Goal: Find specific page/section: Find specific page/section

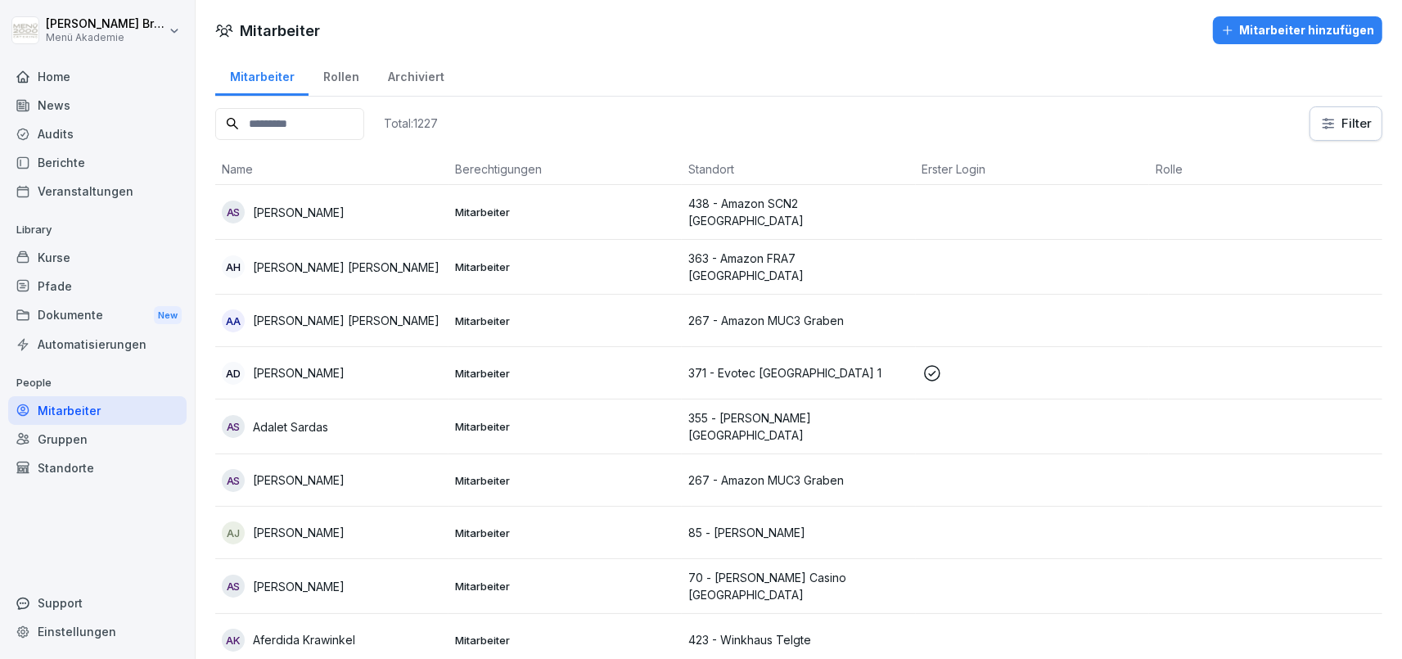
click at [101, 410] on div "Mitarbeiter" at bounding box center [97, 410] width 178 height 29
click at [347, 119] on input at bounding box center [289, 124] width 149 height 32
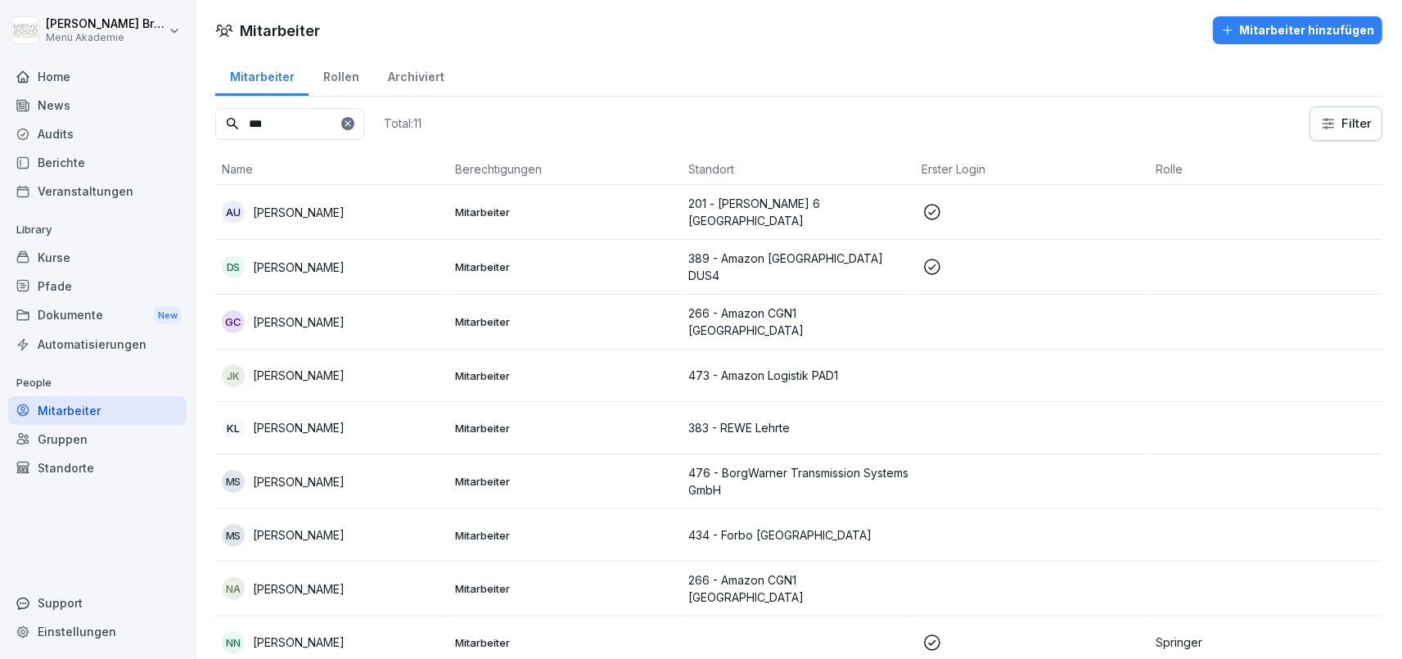
click at [289, 127] on input "***" at bounding box center [289, 124] width 149 height 32
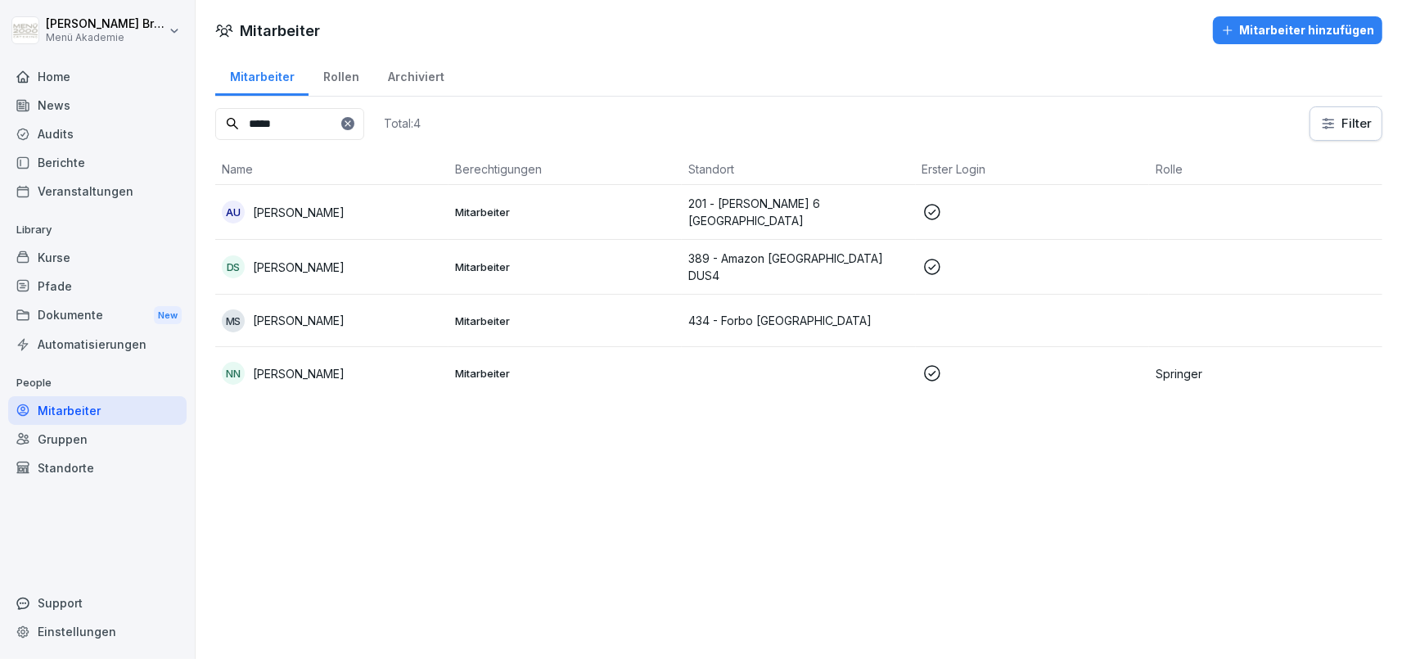
type input "*****"
click at [287, 355] on td "NN [PERSON_NAME]" at bounding box center [331, 373] width 233 height 52
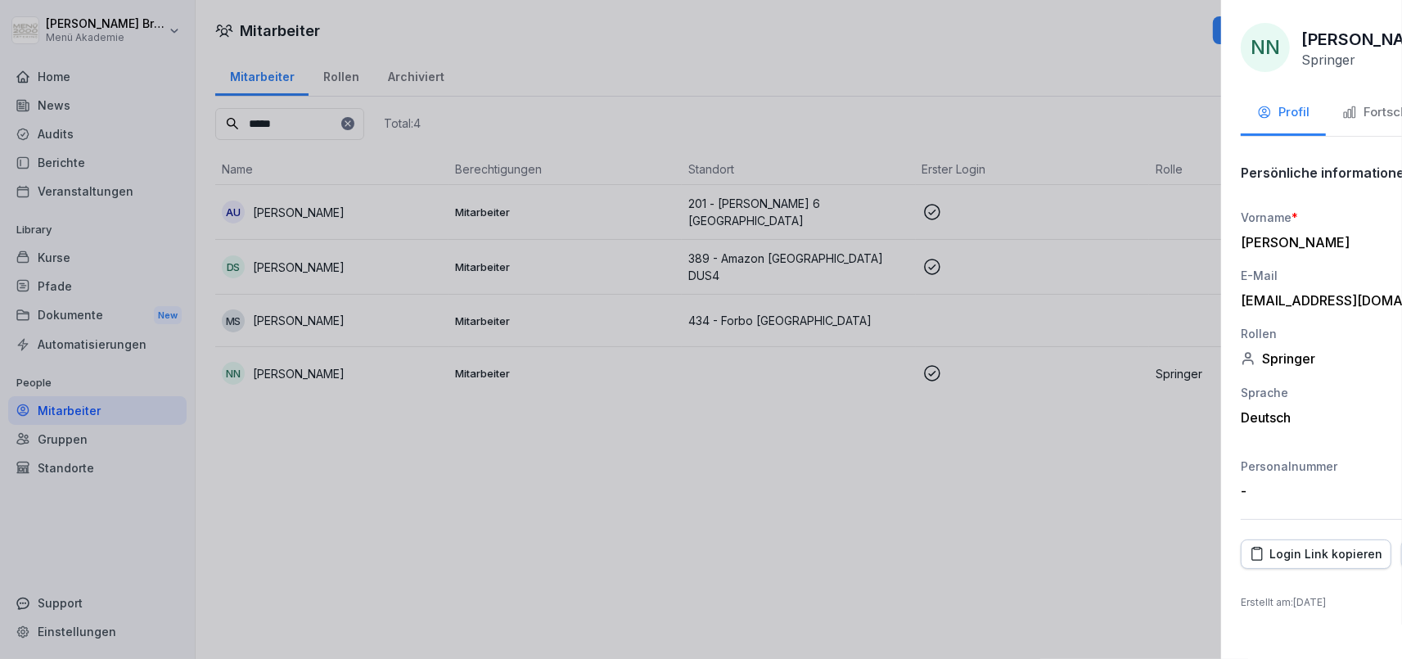
click at [565, 494] on div at bounding box center [701, 329] width 1402 height 659
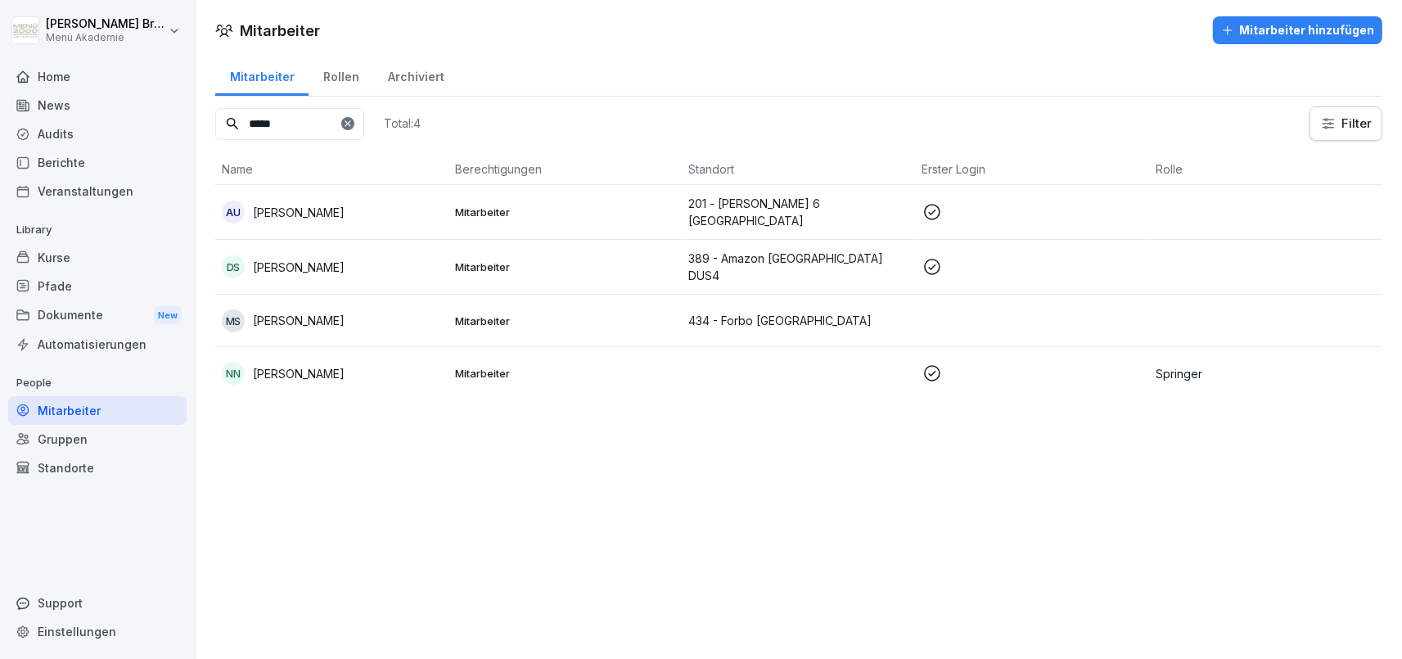
click at [68, 462] on div "Standorte" at bounding box center [97, 467] width 178 height 29
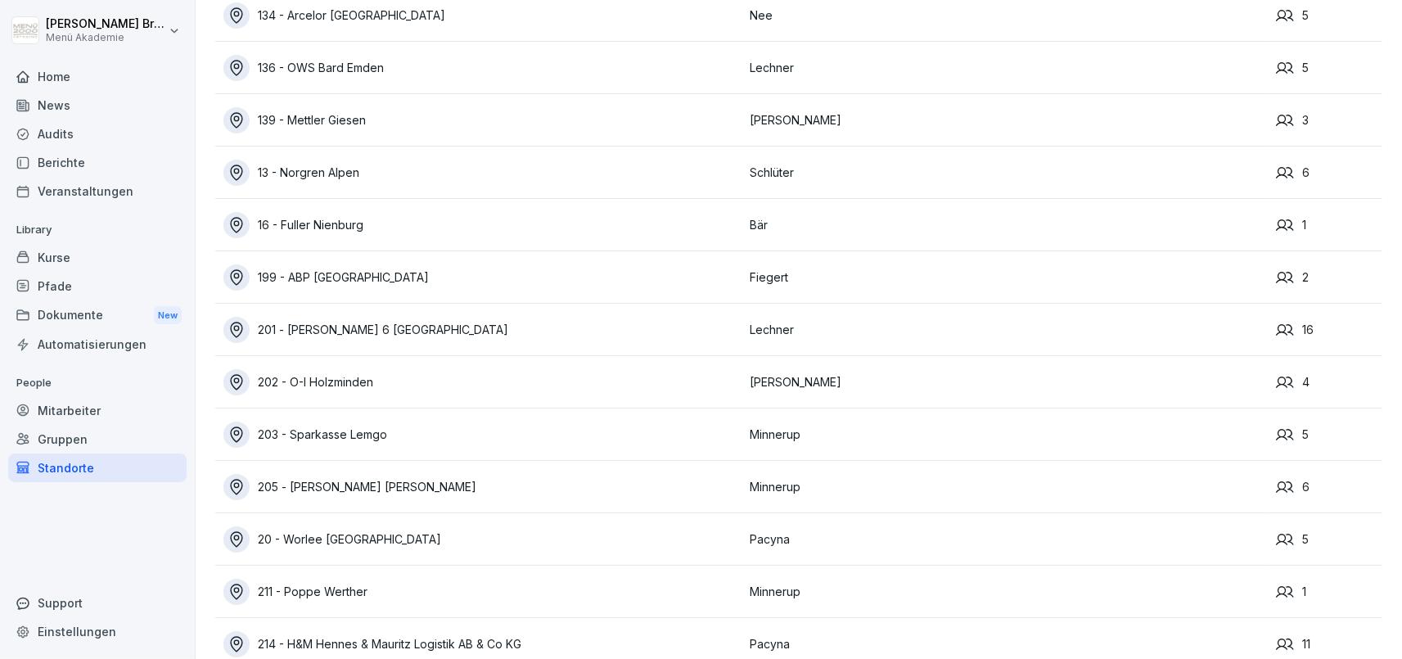
scroll to position [11460, 0]
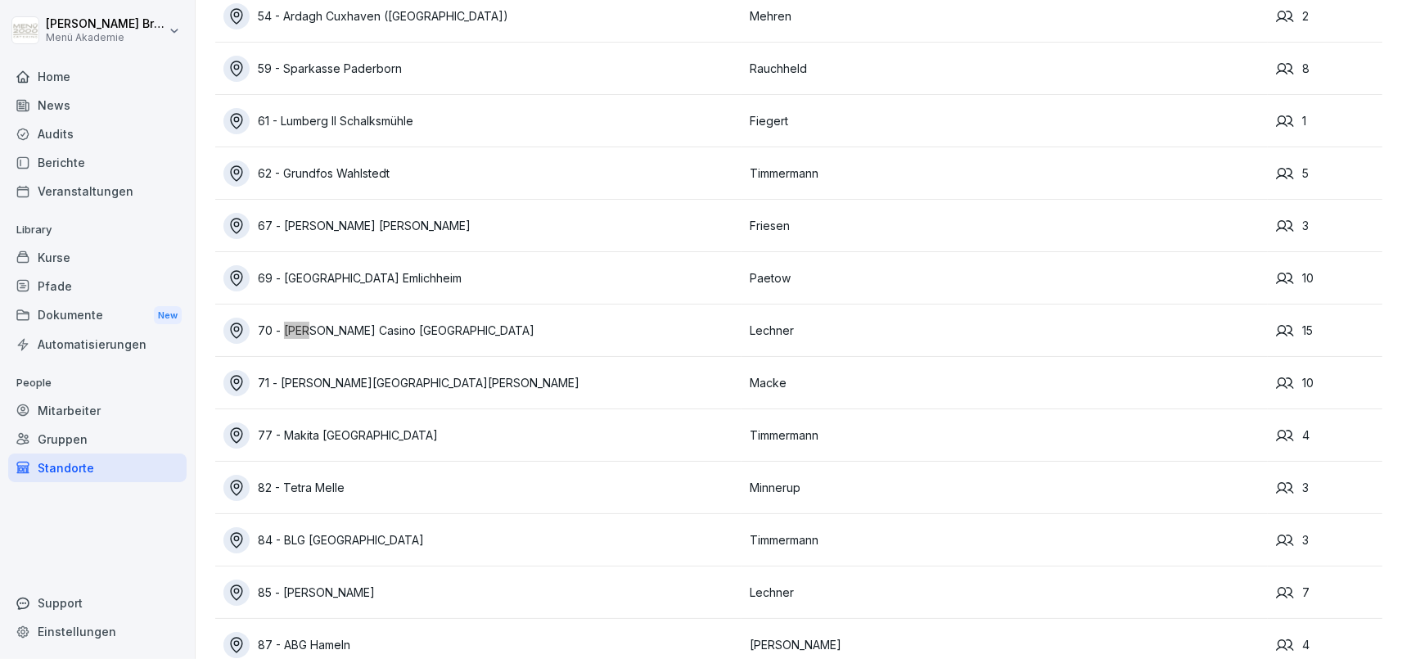
click at [354, 327] on div "70 - [PERSON_NAME] Casino [GEOGRAPHIC_DATA]" at bounding box center [482, 331] width 518 height 26
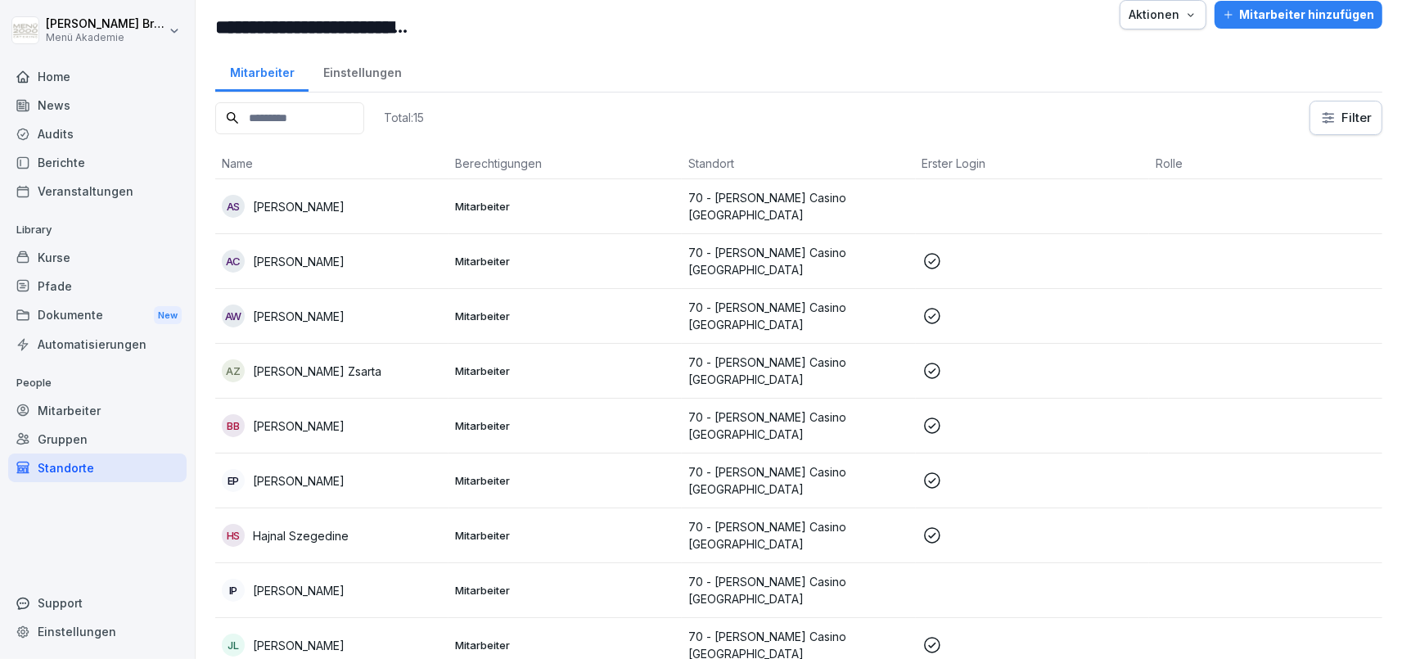
click at [82, 462] on div "Standorte" at bounding box center [97, 467] width 178 height 29
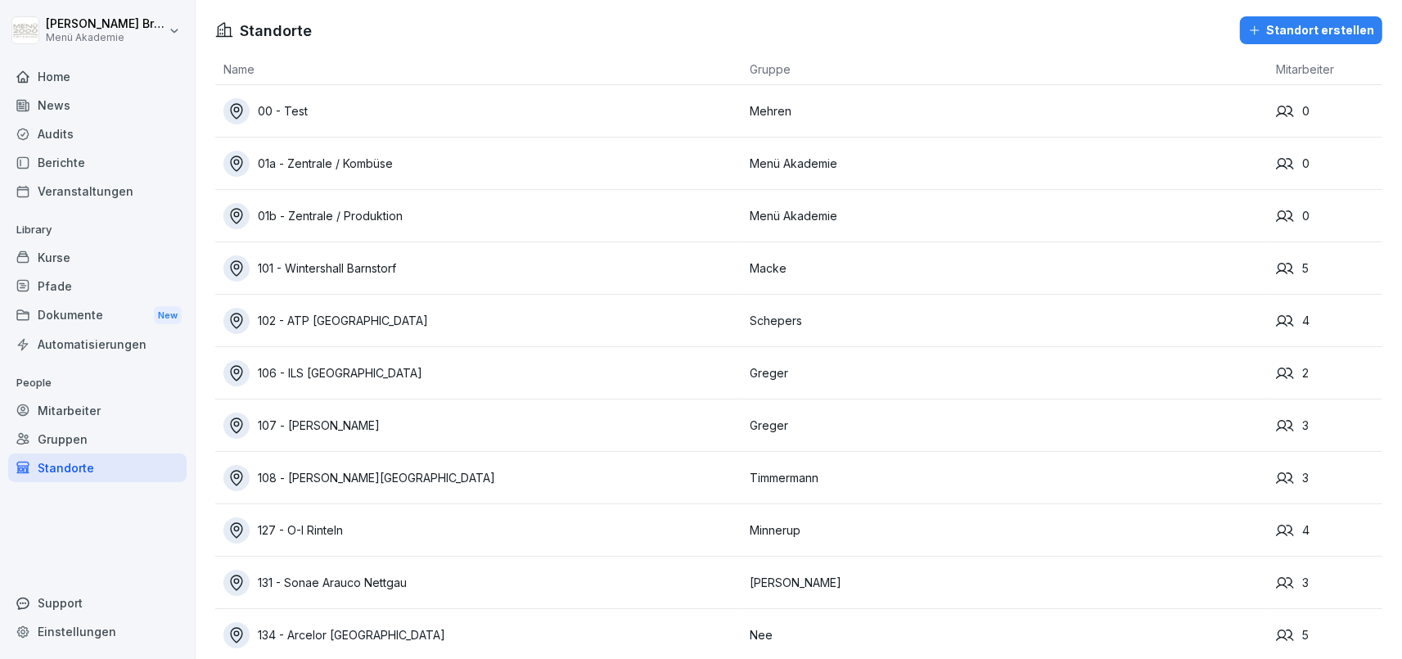
scroll to position [619, 0]
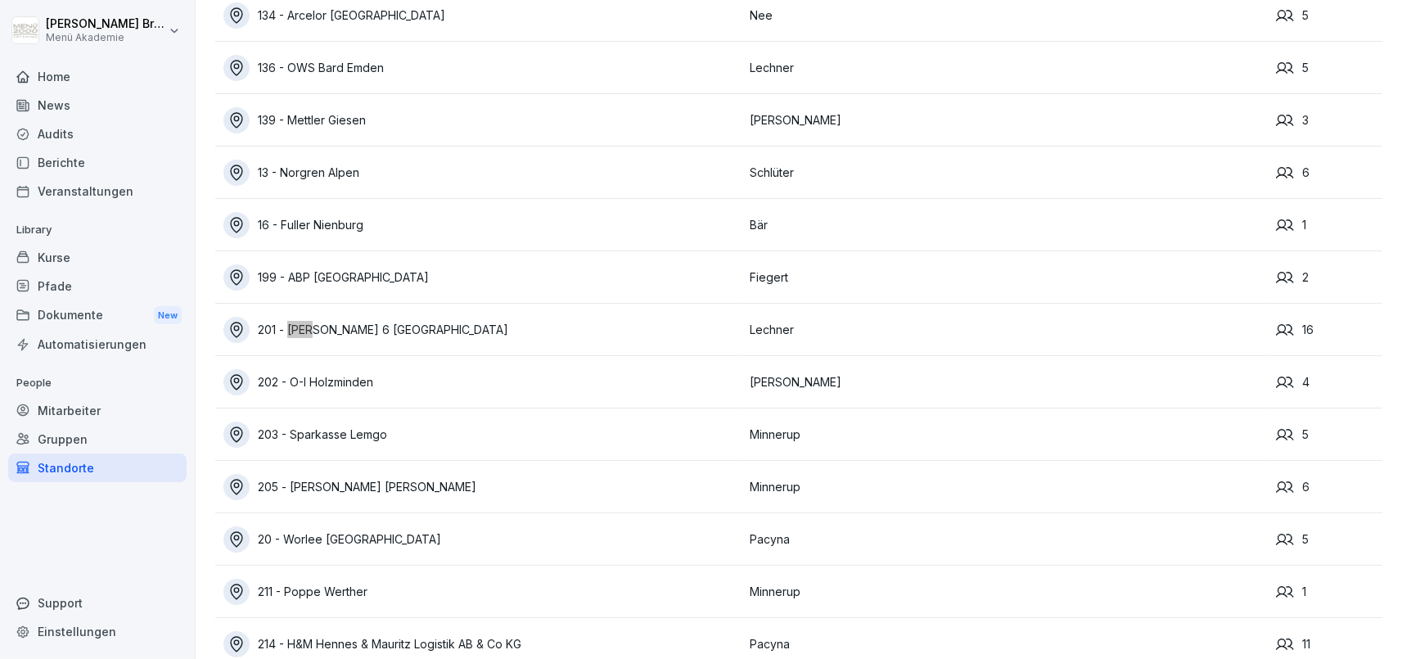
click at [352, 331] on div "201 - [PERSON_NAME] 6 [GEOGRAPHIC_DATA]" at bounding box center [482, 330] width 518 height 26
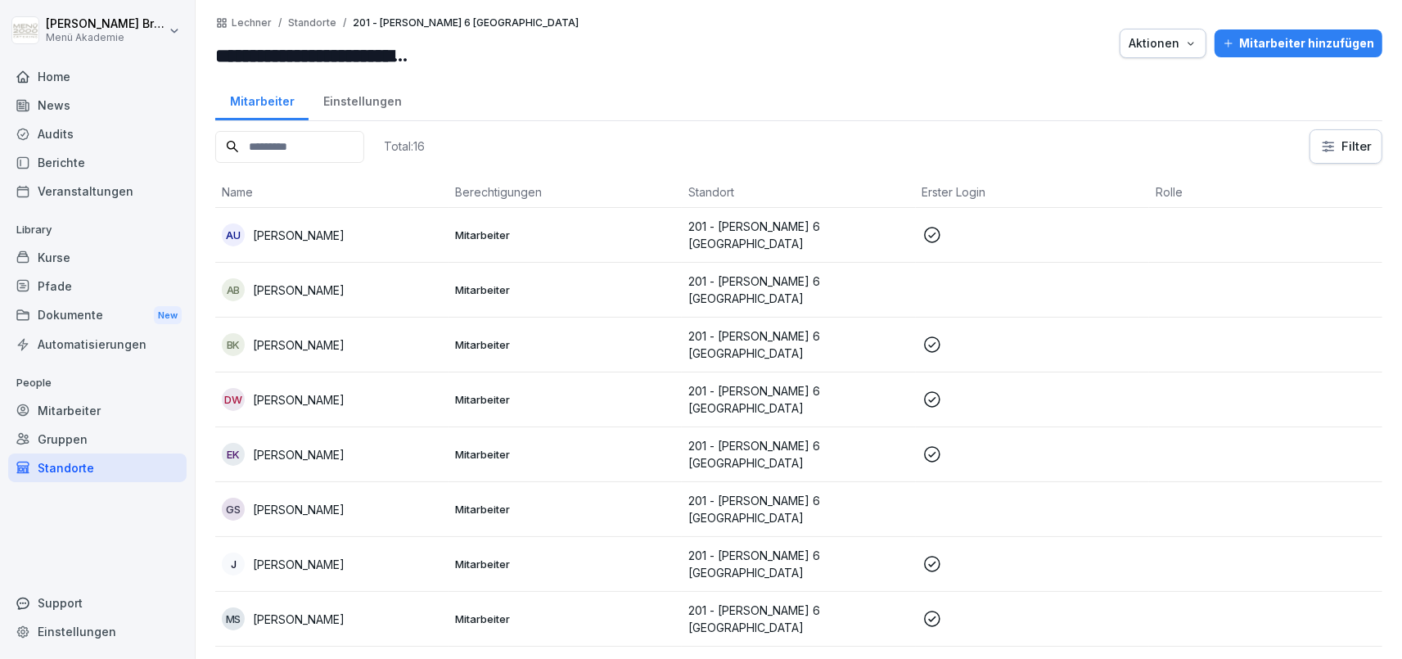
click at [88, 409] on div "Mitarbeiter" at bounding box center [97, 410] width 178 height 29
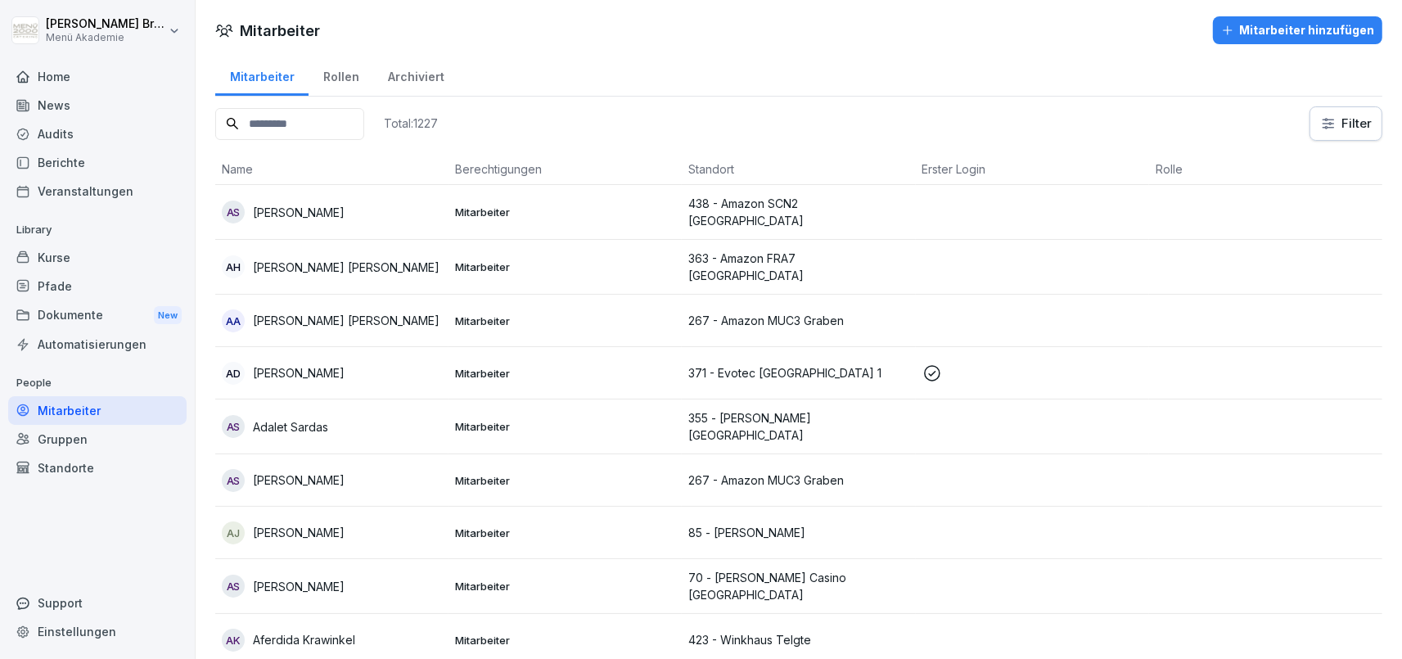
click at [345, 125] on input at bounding box center [289, 124] width 149 height 32
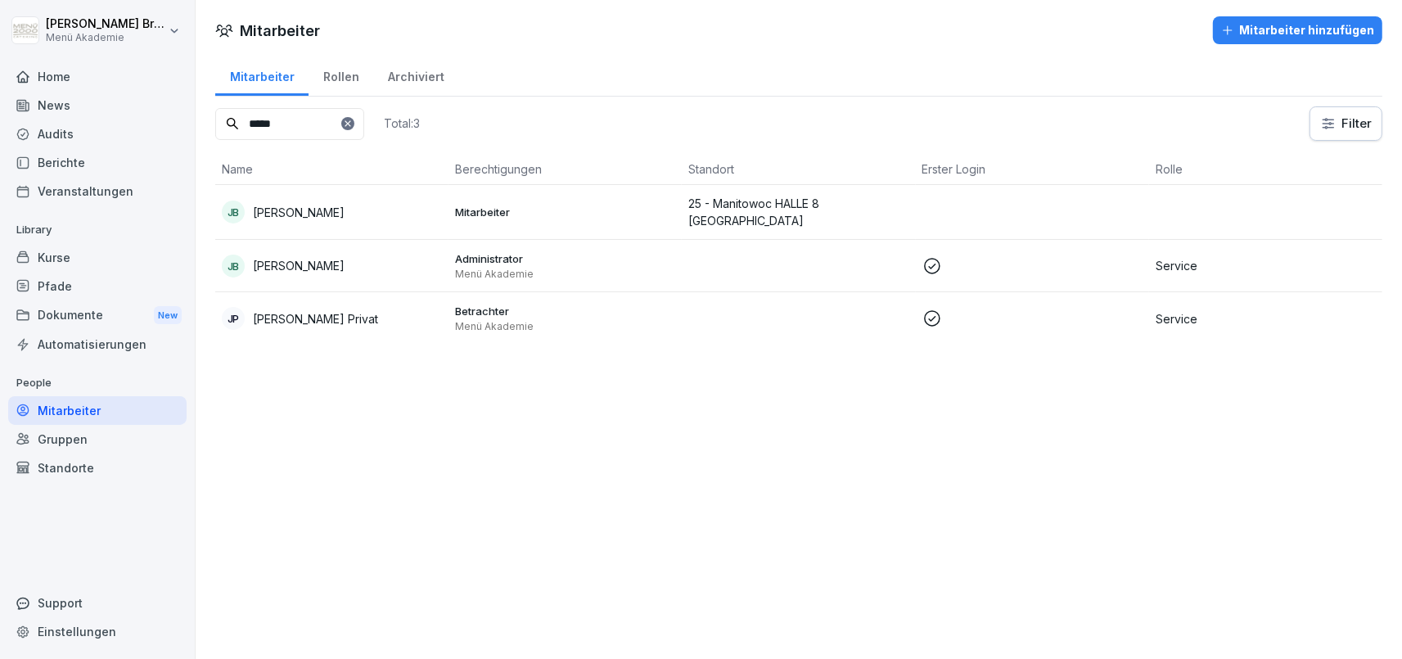
type input "*****"
click at [302, 216] on p "[PERSON_NAME]" at bounding box center [299, 212] width 92 height 17
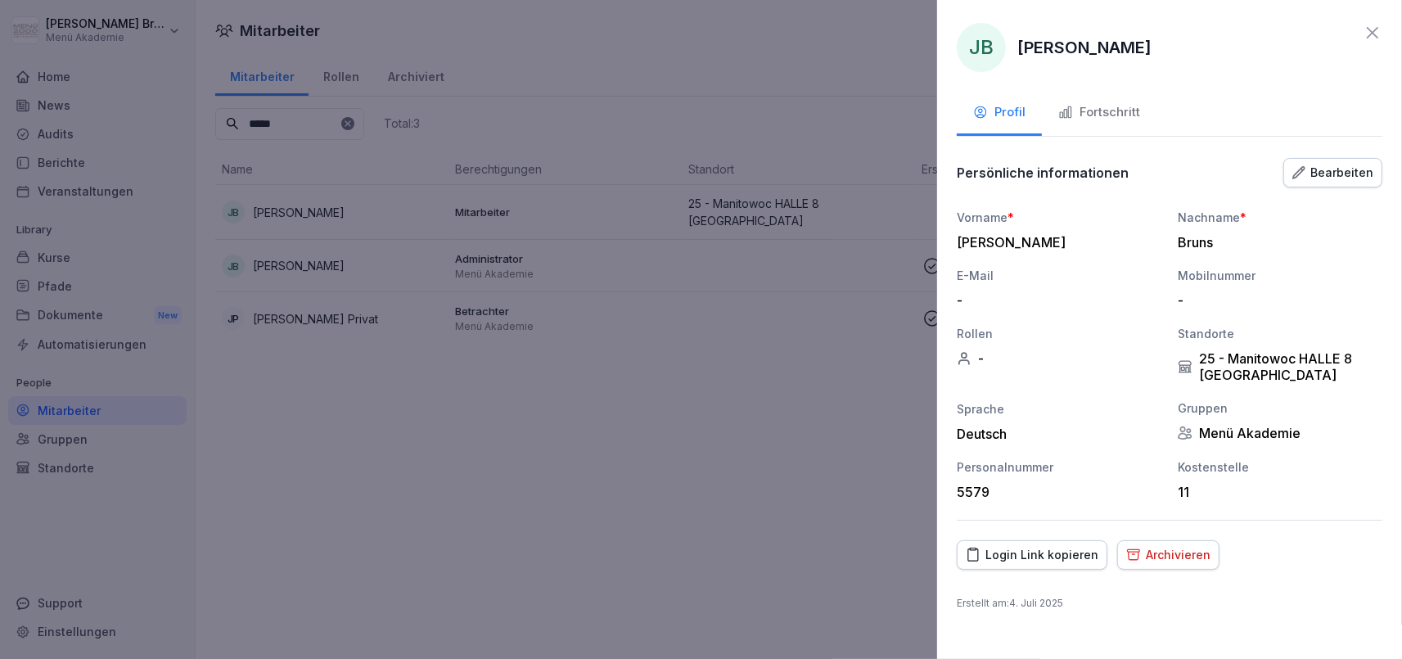
click at [596, 480] on div at bounding box center [701, 329] width 1402 height 659
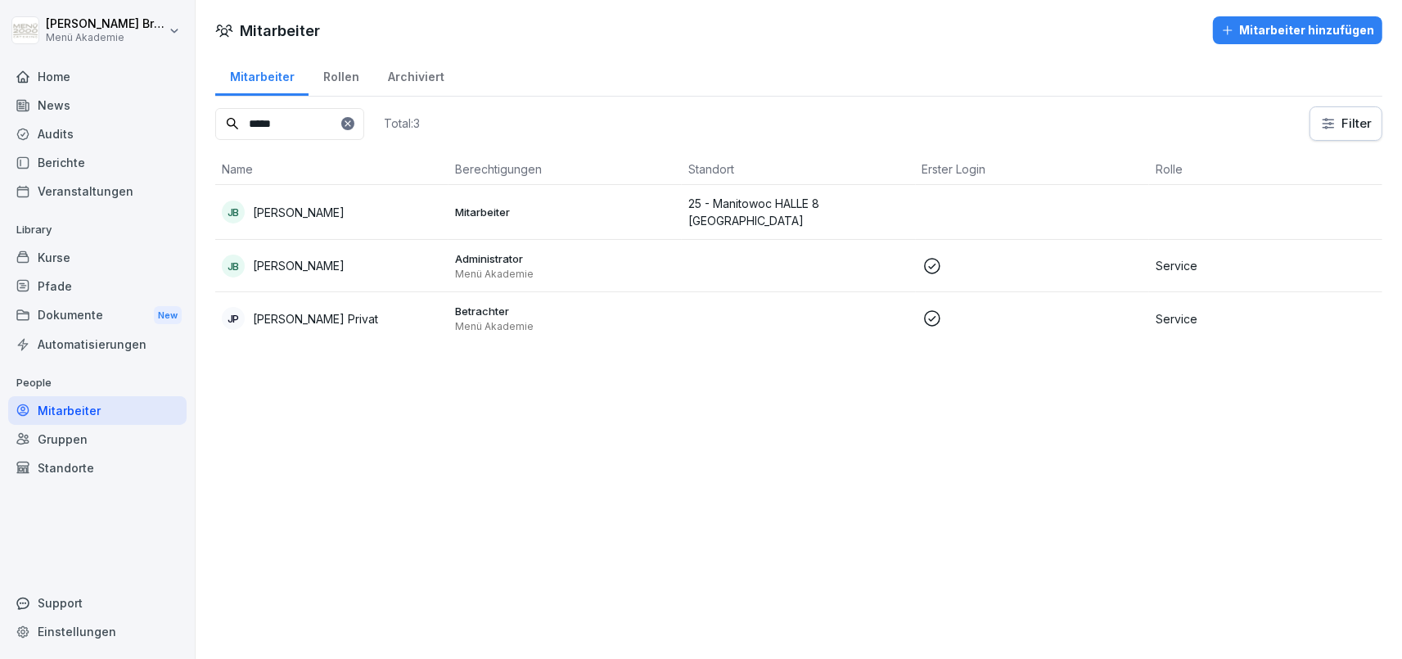
click at [87, 407] on div "Mitarbeiter" at bounding box center [97, 410] width 178 height 29
click at [65, 471] on div "Standorte" at bounding box center [97, 467] width 178 height 29
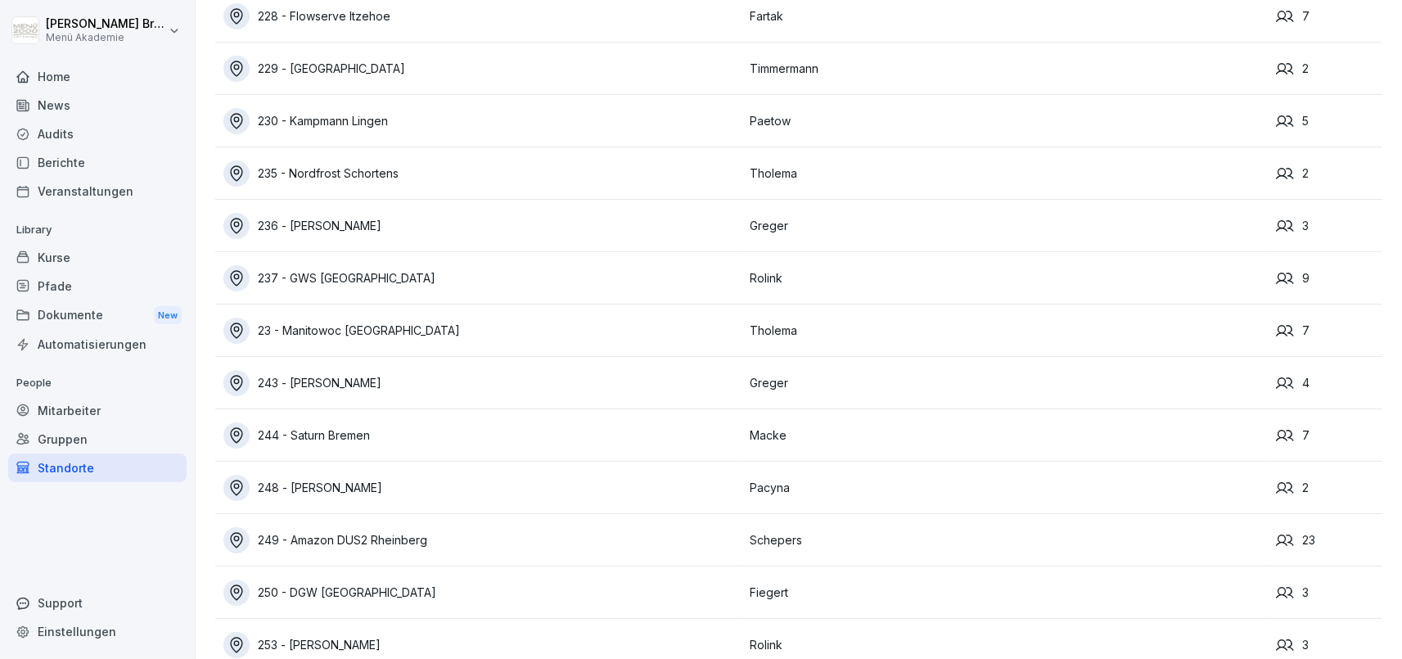
scroll to position [10989, 0]
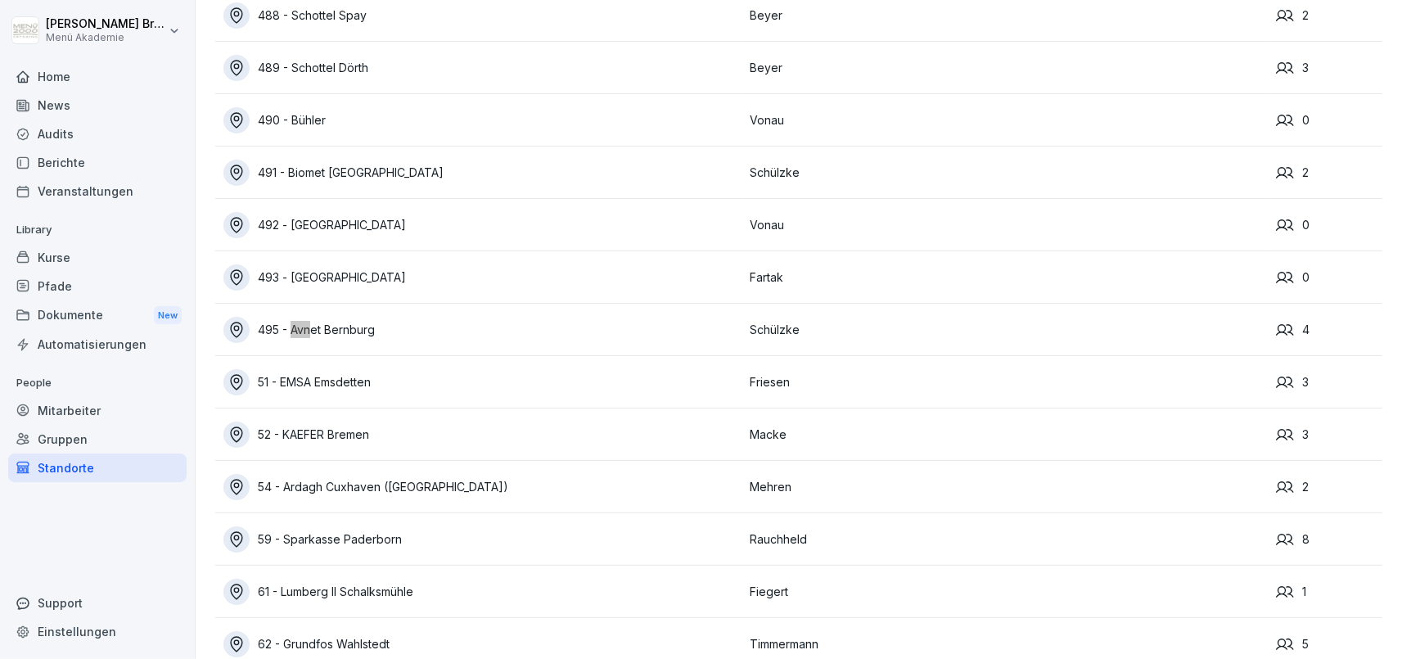
click at [374, 329] on div "495 - Avnet Bernburg" at bounding box center [482, 330] width 518 height 26
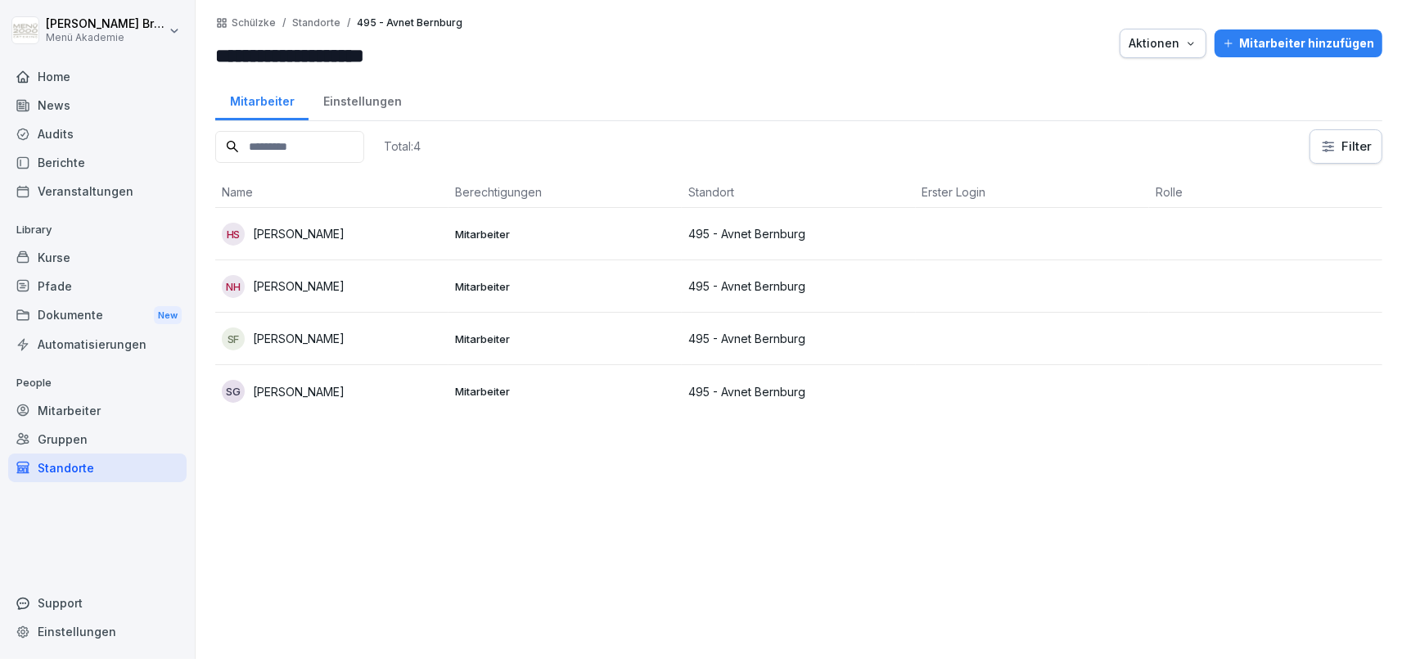
click at [293, 218] on td "HS [PERSON_NAME]" at bounding box center [331, 234] width 233 height 52
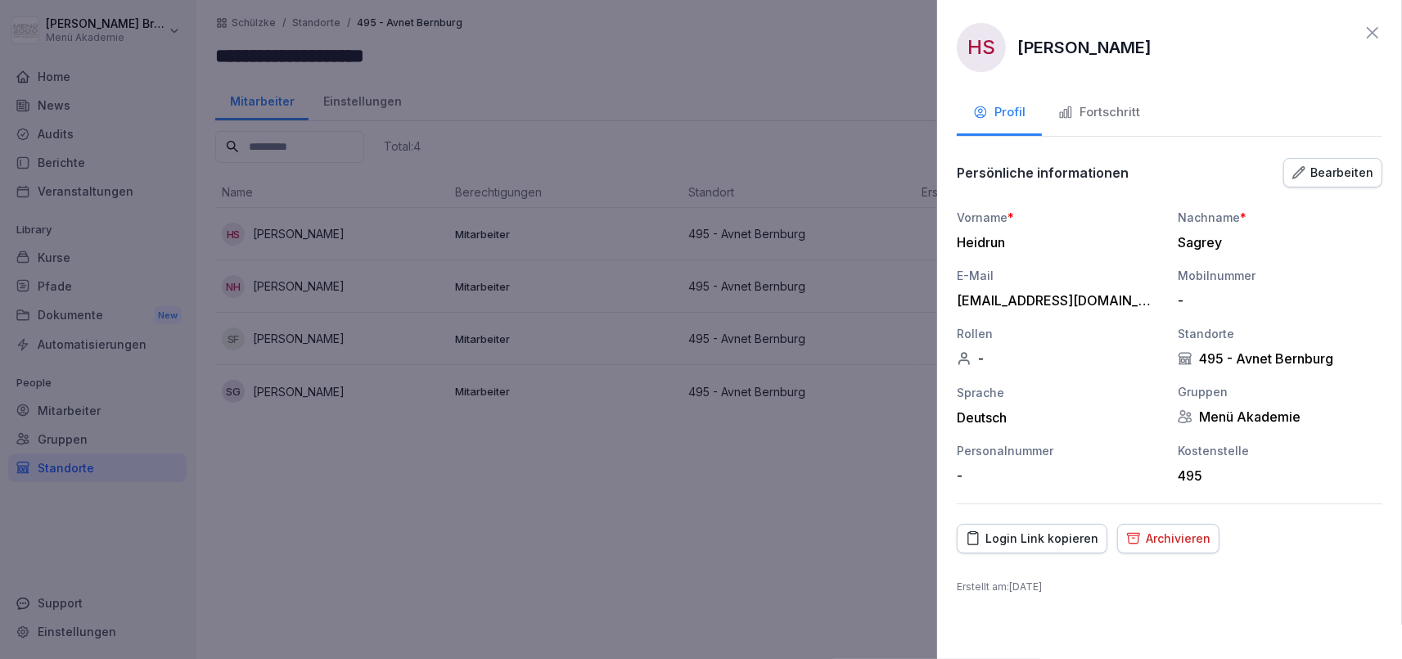
click at [1085, 106] on div "Fortschritt" at bounding box center [1099, 112] width 82 height 19
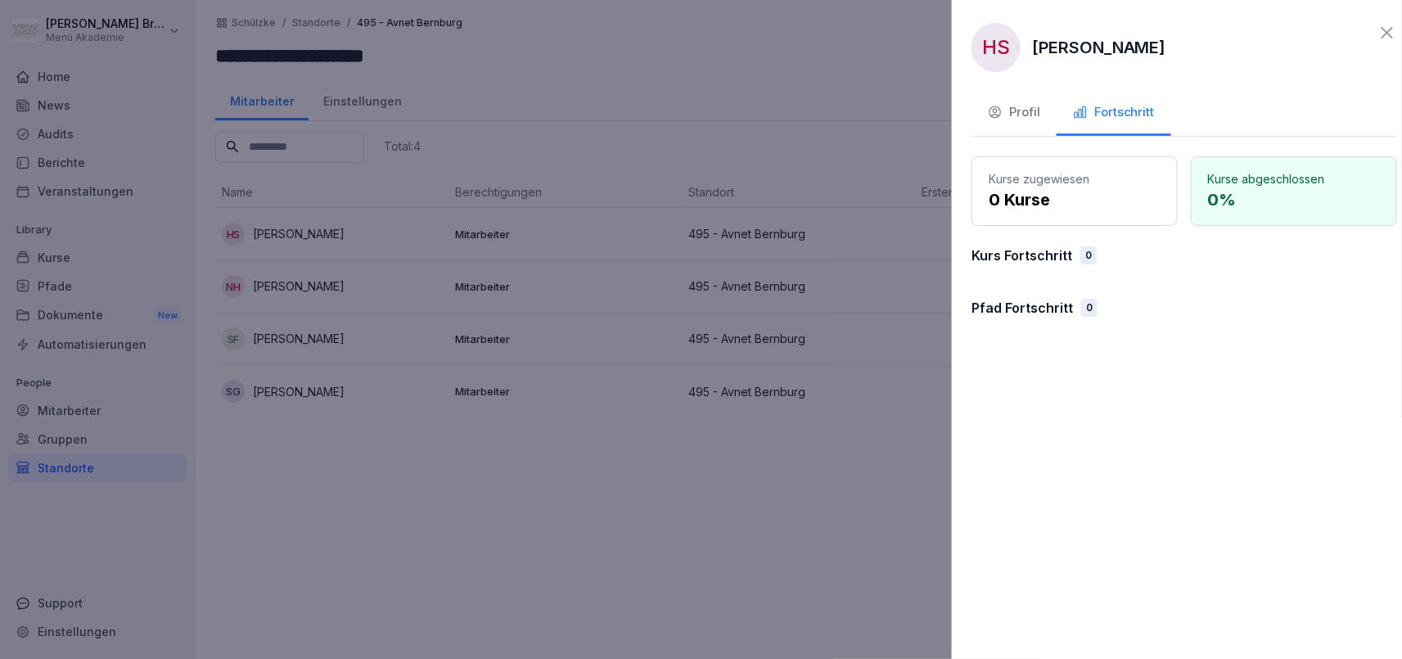
click at [609, 529] on div at bounding box center [701, 329] width 1402 height 659
